Goal: Transaction & Acquisition: Subscribe to service/newsletter

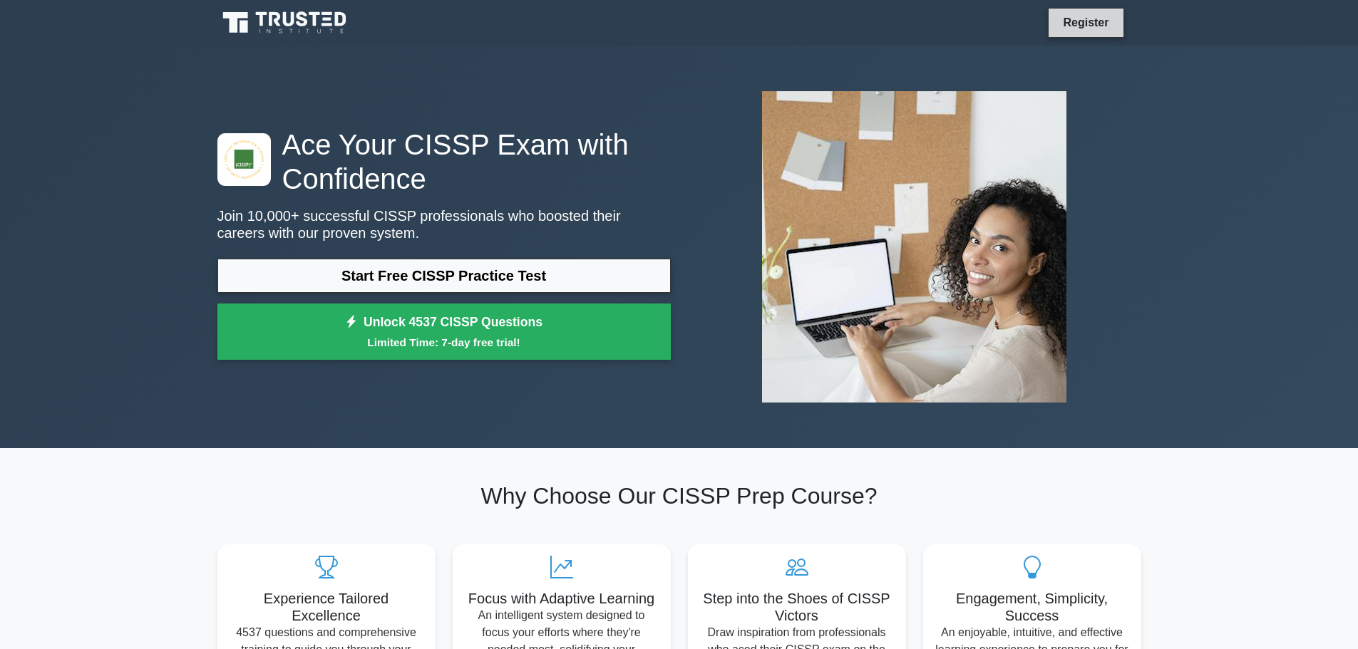
click at [1068, 19] on link "Register" at bounding box center [1085, 23] width 63 height 18
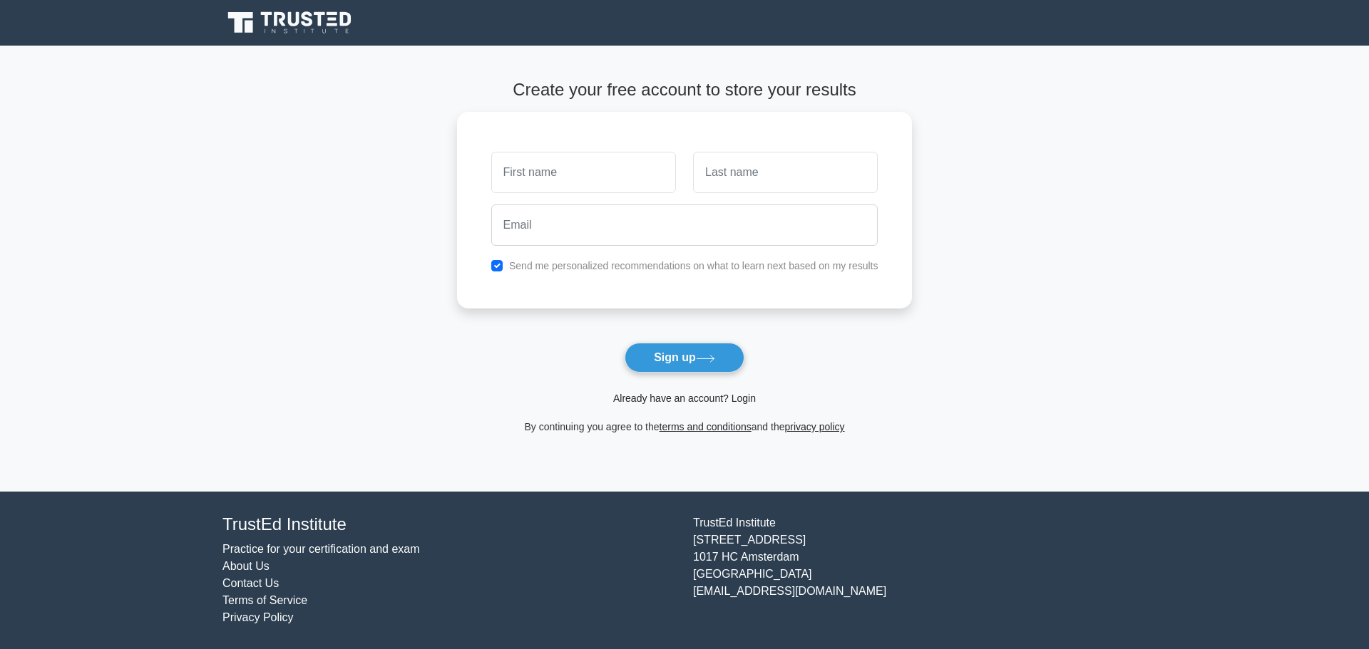
click at [683, 396] on link "Already have an account? Login" at bounding box center [684, 398] width 143 height 11
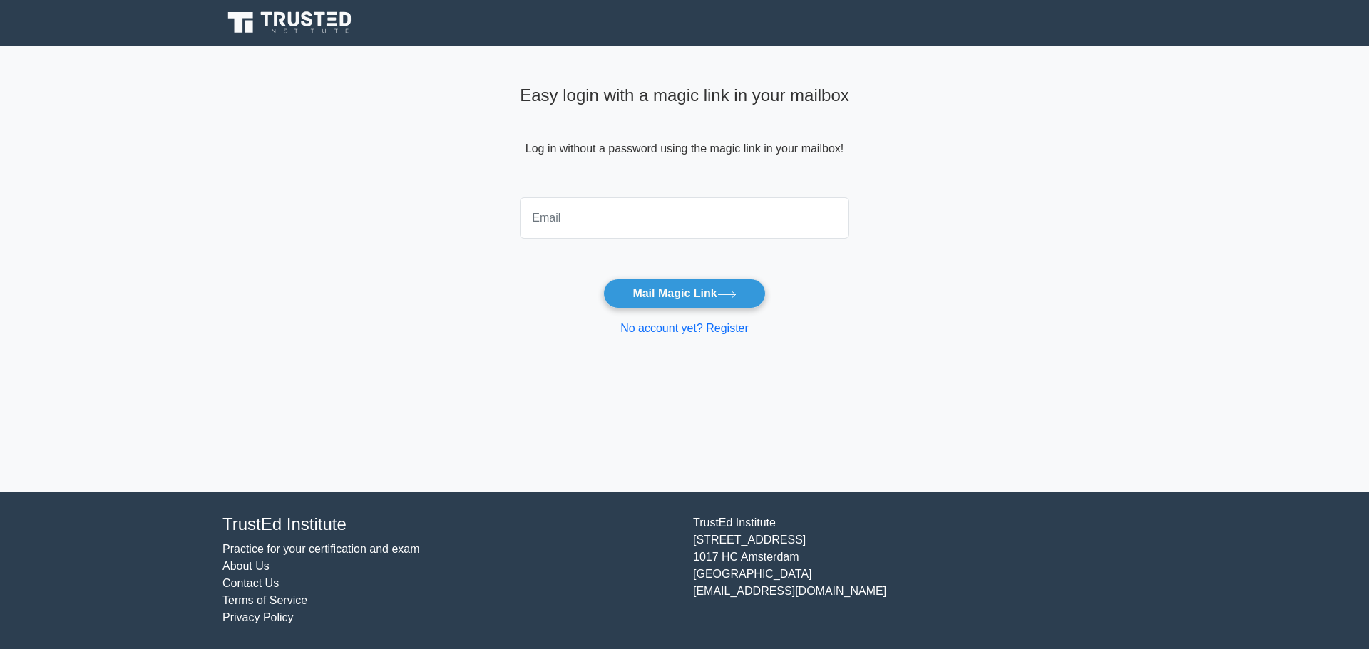
click at [601, 216] on input "email" at bounding box center [684, 217] width 329 height 41
type input "[EMAIL_ADDRESS][DOMAIN_NAME]"
click at [665, 298] on button "Mail Magic Link" at bounding box center [684, 294] width 162 height 30
